Goal: Transaction & Acquisition: Obtain resource

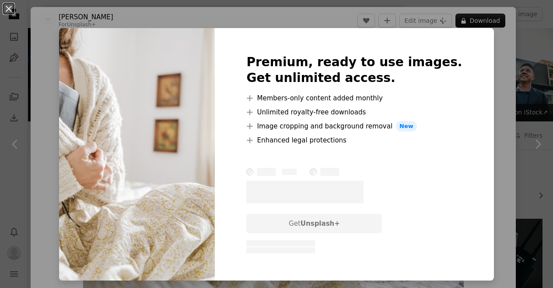
scroll to position [837, 0]
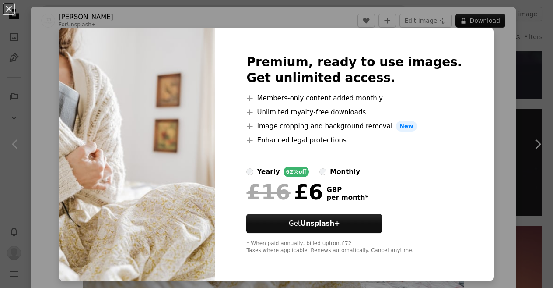
click at [475, 75] on div "An X shape Premium, ready to use images. Get unlimited access. A plus sign Memb…" at bounding box center [276, 144] width 553 height 288
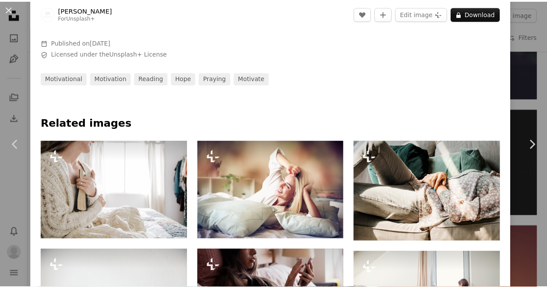
scroll to position [356, 0]
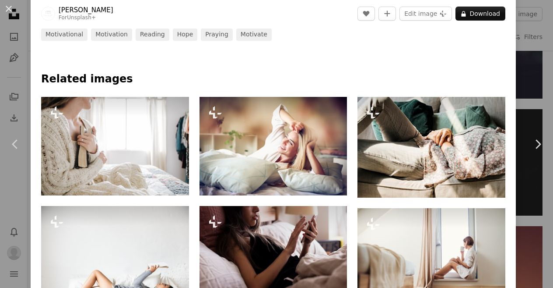
click at [528, 88] on div "An X shape Chevron left Chevron right [PERSON_NAME] For Unsplash+ A heart A plu…" at bounding box center [276, 144] width 553 height 288
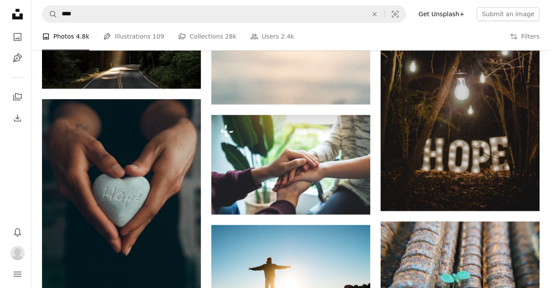
scroll to position [361, 0]
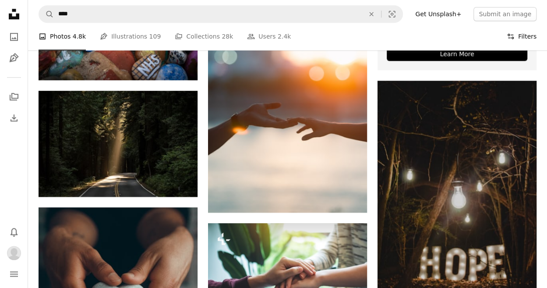
click at [520, 34] on button "Filters Filters" at bounding box center [522, 37] width 30 height 28
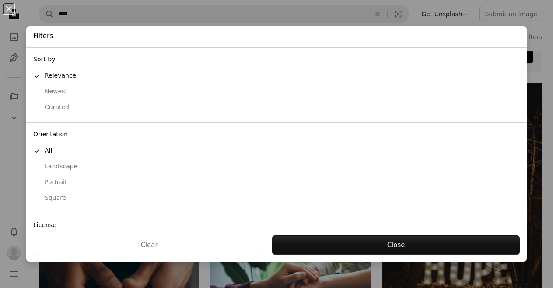
scroll to position [58, 0]
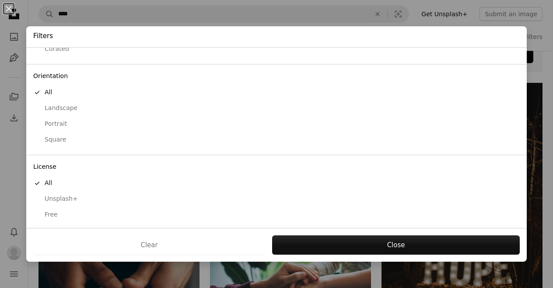
click at [56, 211] on div "Free" at bounding box center [276, 214] width 487 height 9
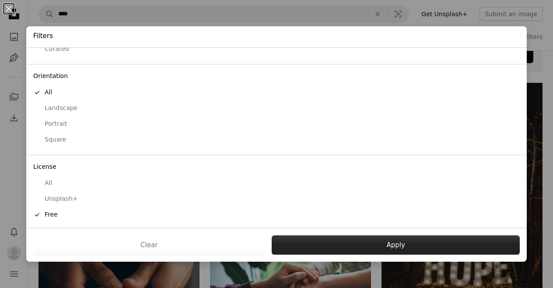
click at [305, 254] on button "Apply" at bounding box center [396, 244] width 248 height 19
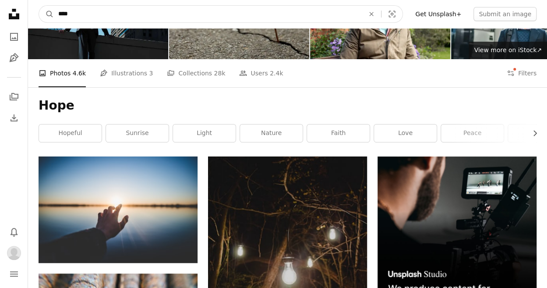
drag, startPoint x: 85, startPoint y: 14, endPoint x: -4, endPoint y: -19, distance: 94.2
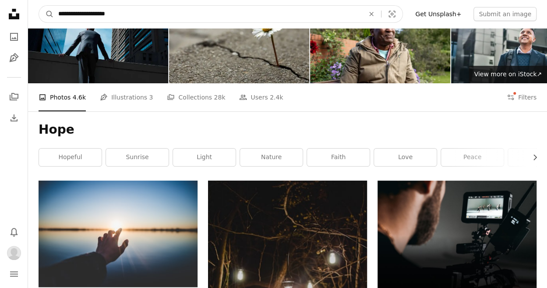
type input "**********"
click at [39, 6] on button "A magnifying glass" at bounding box center [46, 14] width 15 height 17
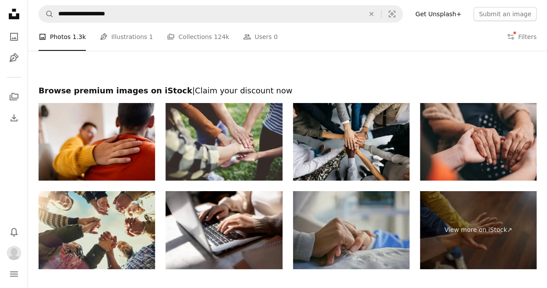
scroll to position [1479, 0]
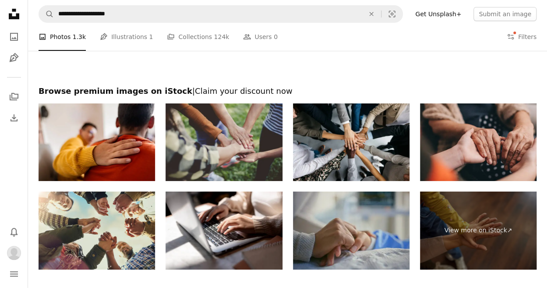
click at [271, 123] on img at bounding box center [223, 142] width 116 height 78
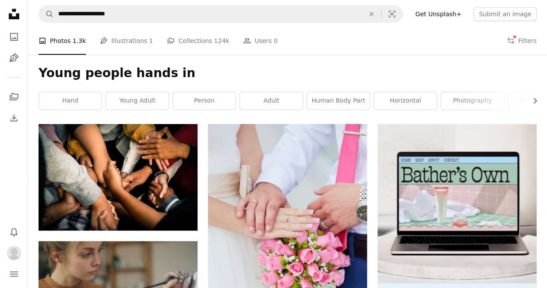
scroll to position [0, 0]
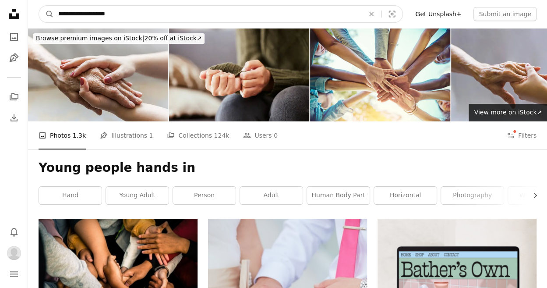
click at [114, 18] on input "**********" at bounding box center [208, 14] width 308 height 17
type input "********"
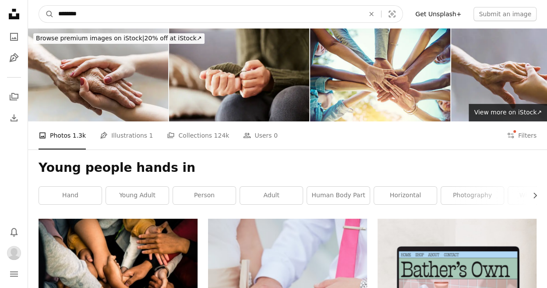
click button "A magnifying glass" at bounding box center [46, 14] width 15 height 17
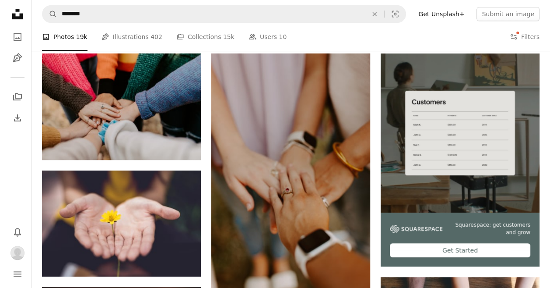
scroll to position [165, 0]
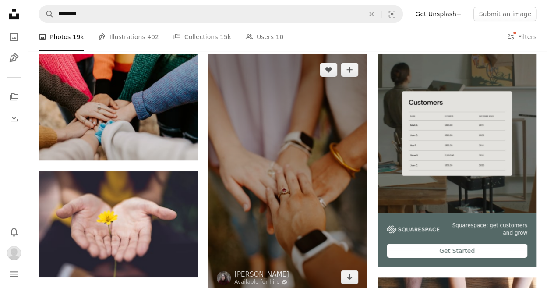
click at [276, 100] on img at bounding box center [287, 173] width 159 height 239
